Goal: Check status

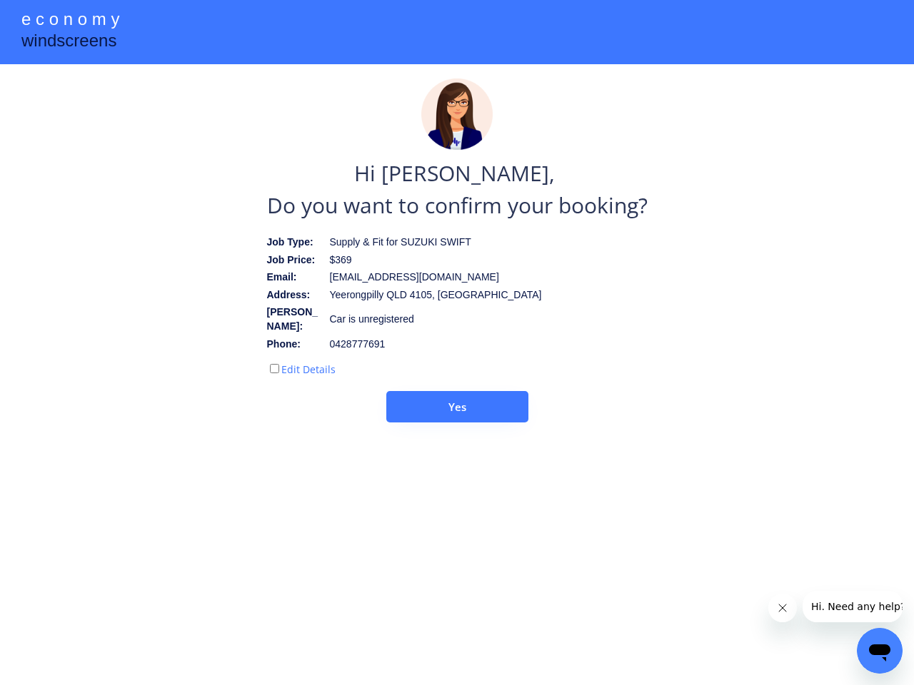
click at [457, 355] on div "Edit Details" at bounding box center [374, 366] width 214 height 22
click at [457, 32] on div at bounding box center [457, 32] width 914 height 64
click at [70, 21] on div "e c o n o m y" at bounding box center [70, 20] width 98 height 27
click at [69, 42] on div "windscreens" at bounding box center [68, 43] width 95 height 28
click at [457, 261] on div "$369" at bounding box center [408, 260] width 156 height 14
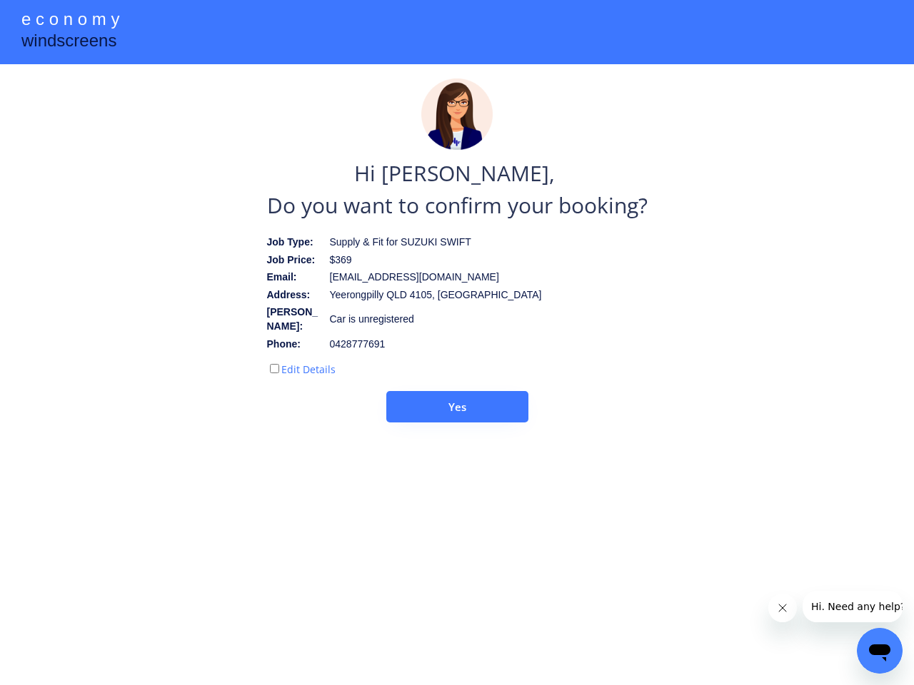
click at [457, 114] on img at bounding box center [456, 114] width 71 height 71
click at [457, 283] on div "[EMAIL_ADDRESS][DOMAIN_NAME]" at bounding box center [414, 278] width 169 height 14
click at [457, 189] on div "Hi [PERSON_NAME], Do you want to confirm your booking?" at bounding box center [457, 189] width 381 height 64
click at [378, 299] on div "Yeerongpilly QLD 4105, [GEOGRAPHIC_DATA]" at bounding box center [436, 295] width 212 height 14
click at [376, 243] on div "Supply & Fit for SUZUKI SWIFT" at bounding box center [408, 243] width 156 height 14
